Goal: Information Seeking & Learning: Learn about a topic

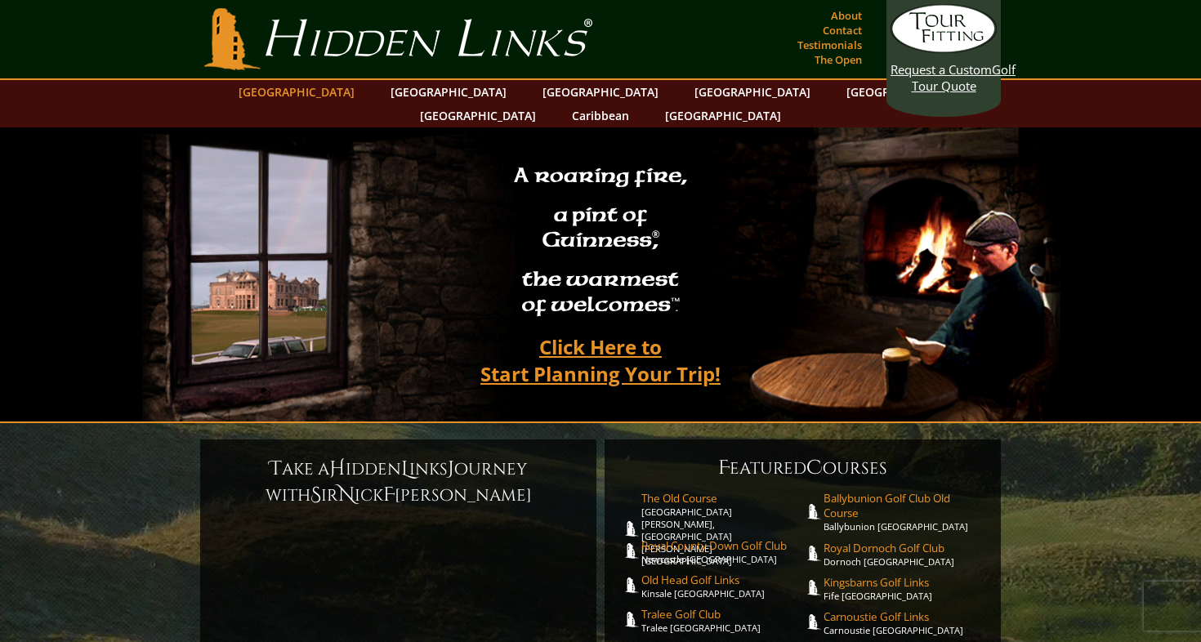
click at [332, 94] on link "[GEOGRAPHIC_DATA]" at bounding box center [296, 92] width 132 height 24
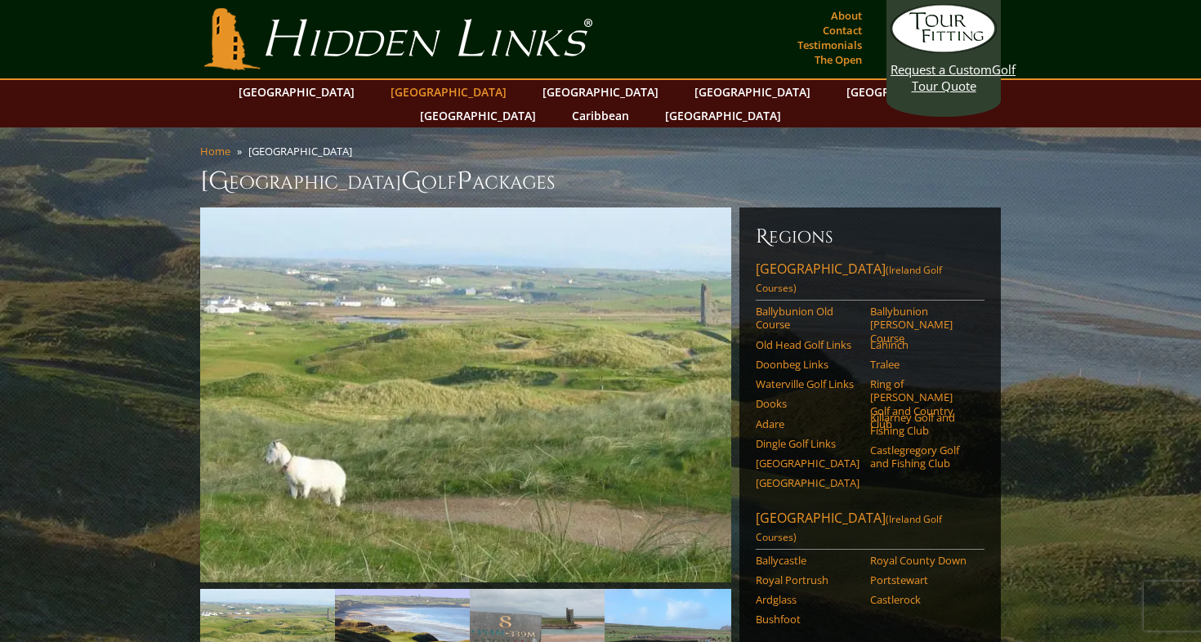
click at [420, 92] on link "[GEOGRAPHIC_DATA]" at bounding box center [448, 92] width 132 height 24
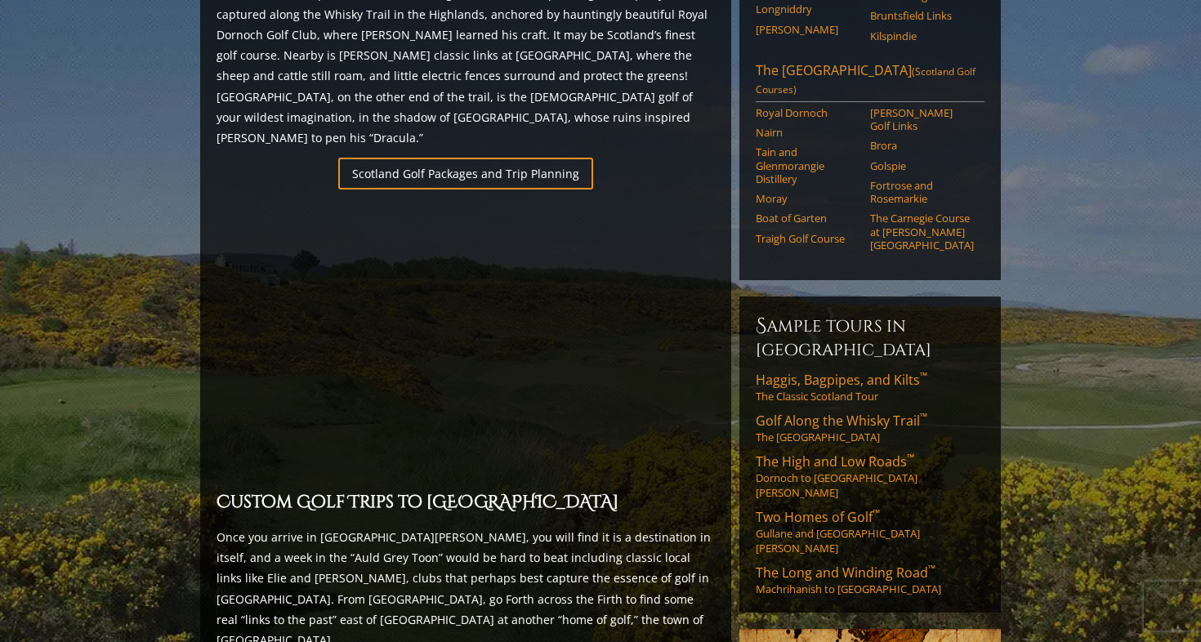
scroll to position [1097, 0]
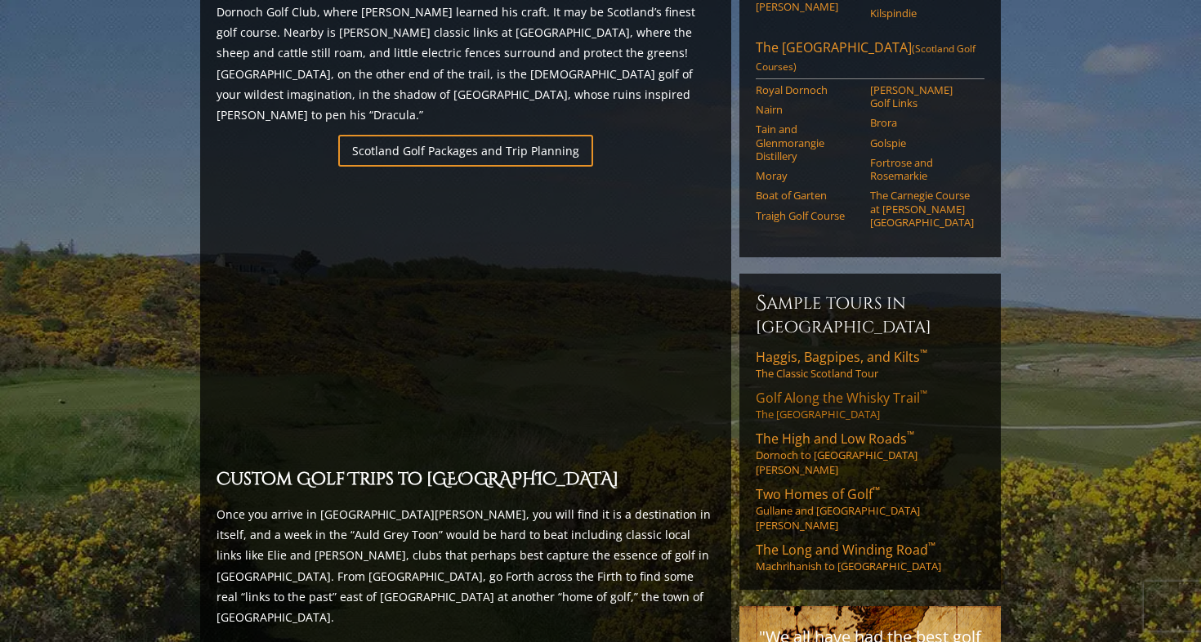
click at [808, 389] on span "Golf Along the Whisky Trail ™" at bounding box center [842, 398] width 172 height 18
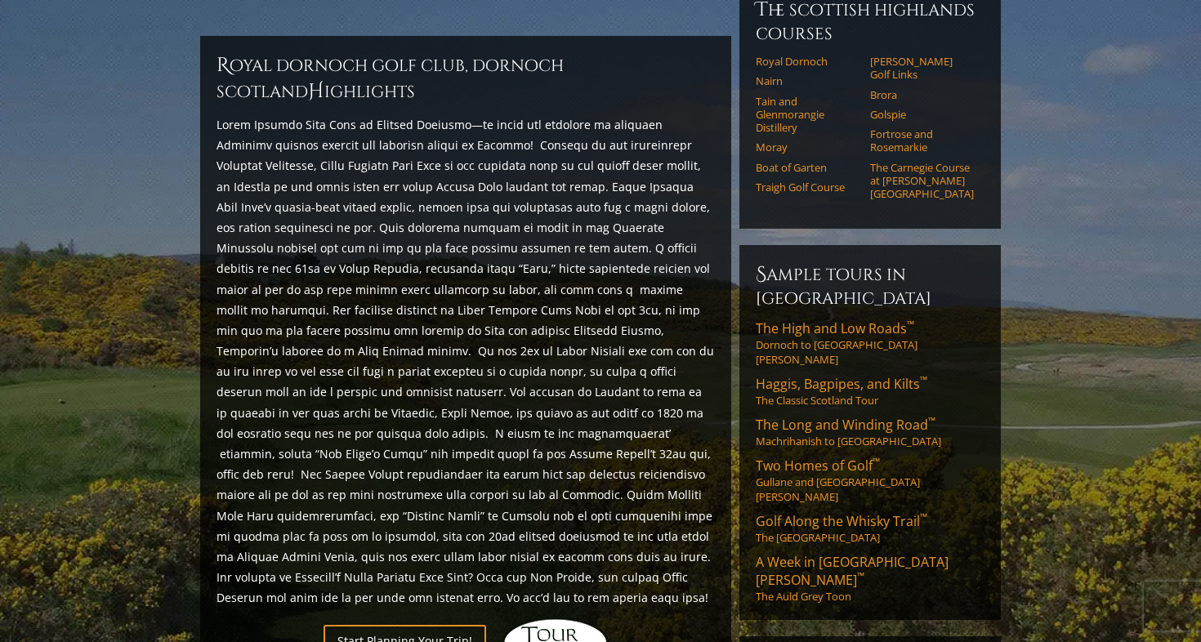
scroll to position [494, 0]
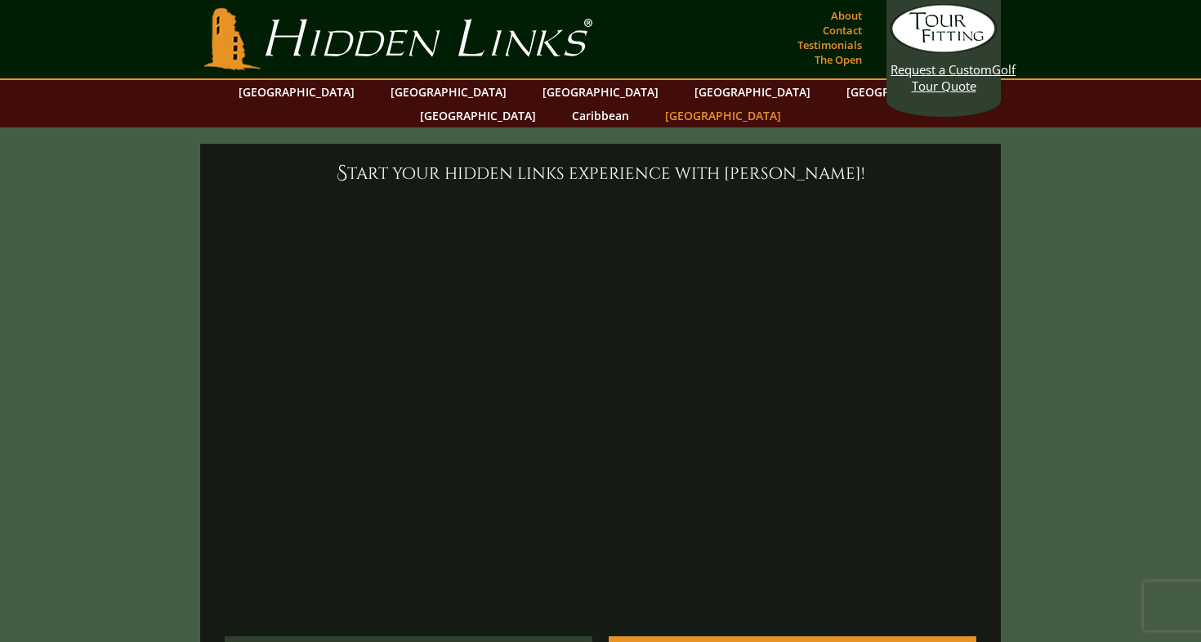
click at [789, 104] on link "[GEOGRAPHIC_DATA]" at bounding box center [723, 116] width 132 height 24
